Goal: Task Accomplishment & Management: Manage account settings

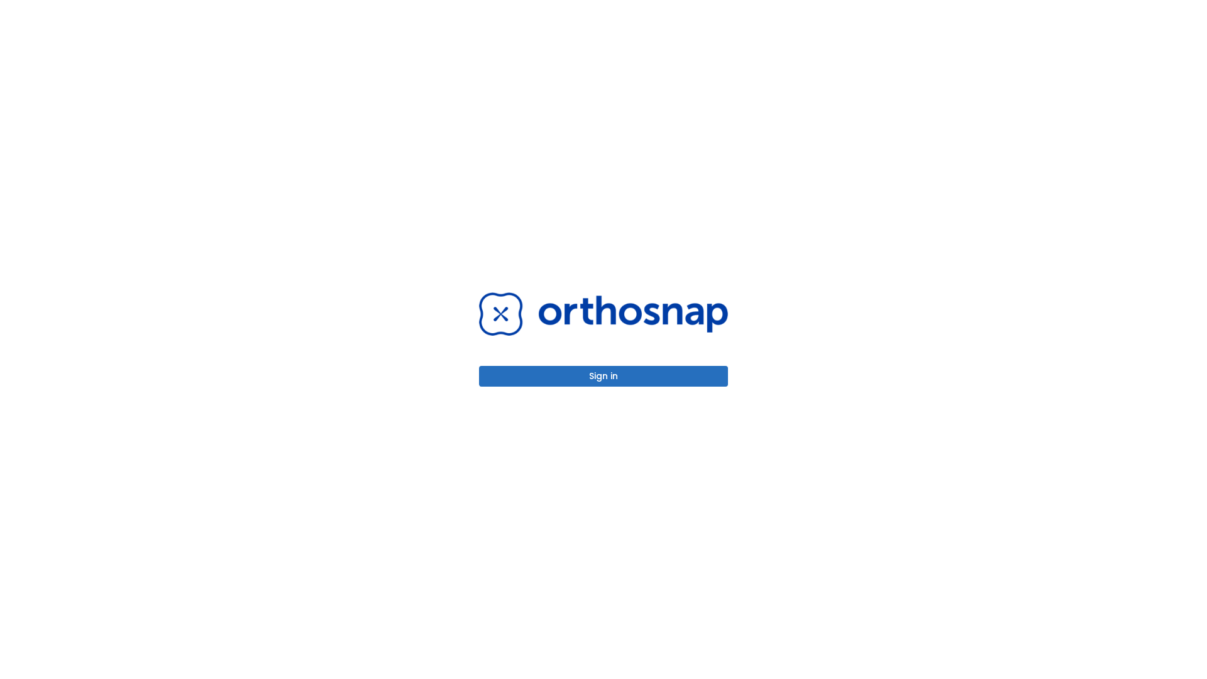
click at [603, 376] on button "Sign in" at bounding box center [603, 376] width 249 height 21
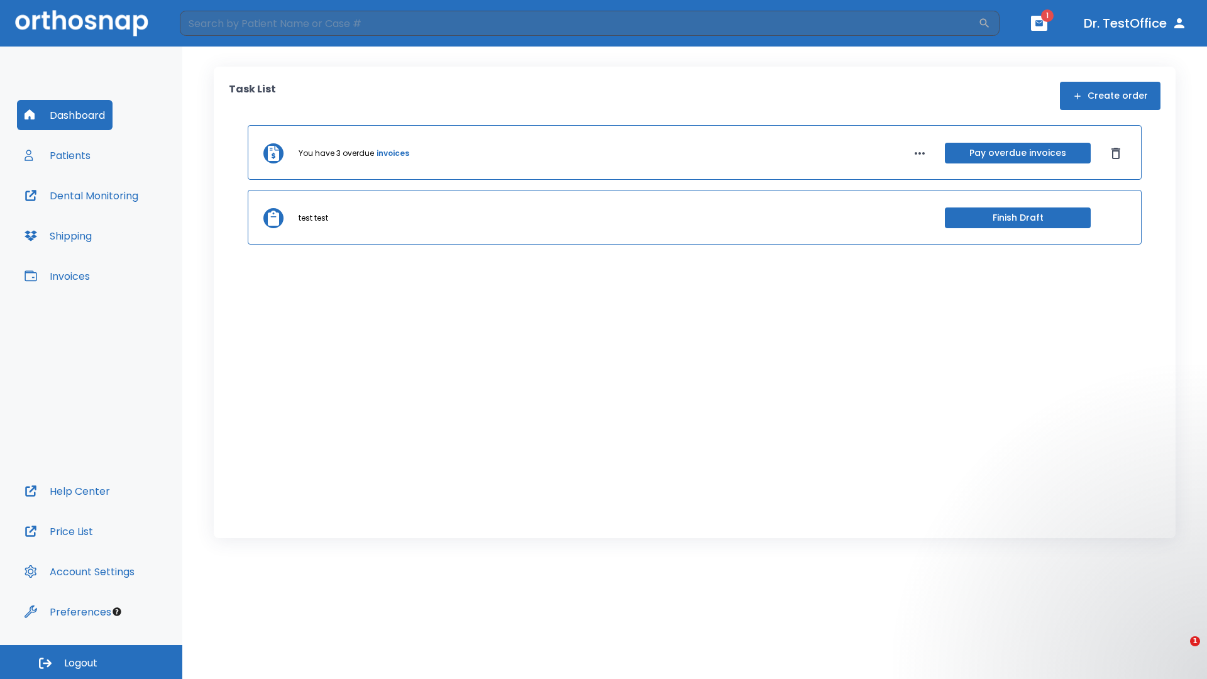
click at [91, 662] on span "Logout" at bounding box center [80, 663] width 33 height 14
